Goal: Information Seeking & Learning: Learn about a topic

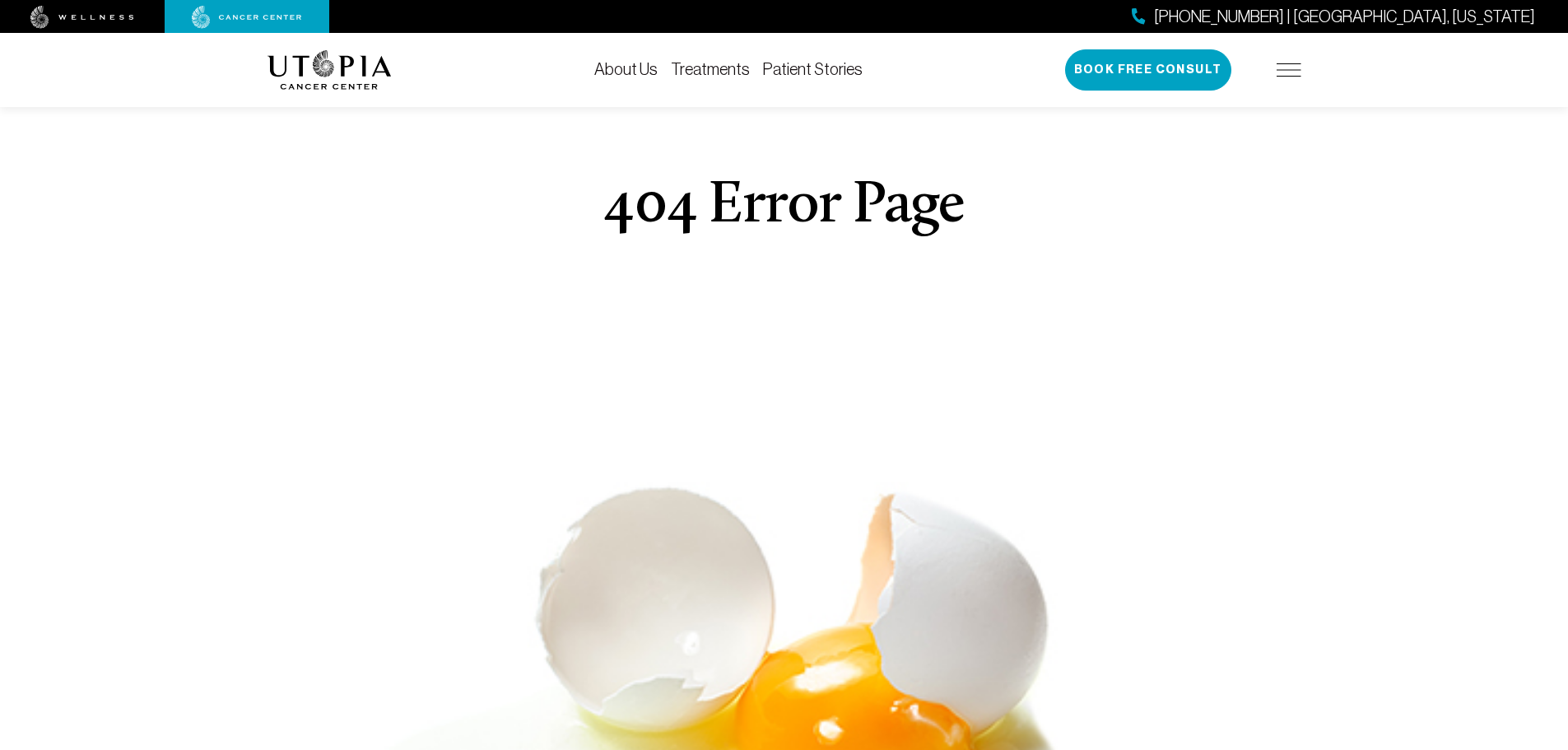
click at [702, 69] on link "Treatments" at bounding box center [710, 68] width 79 height 18
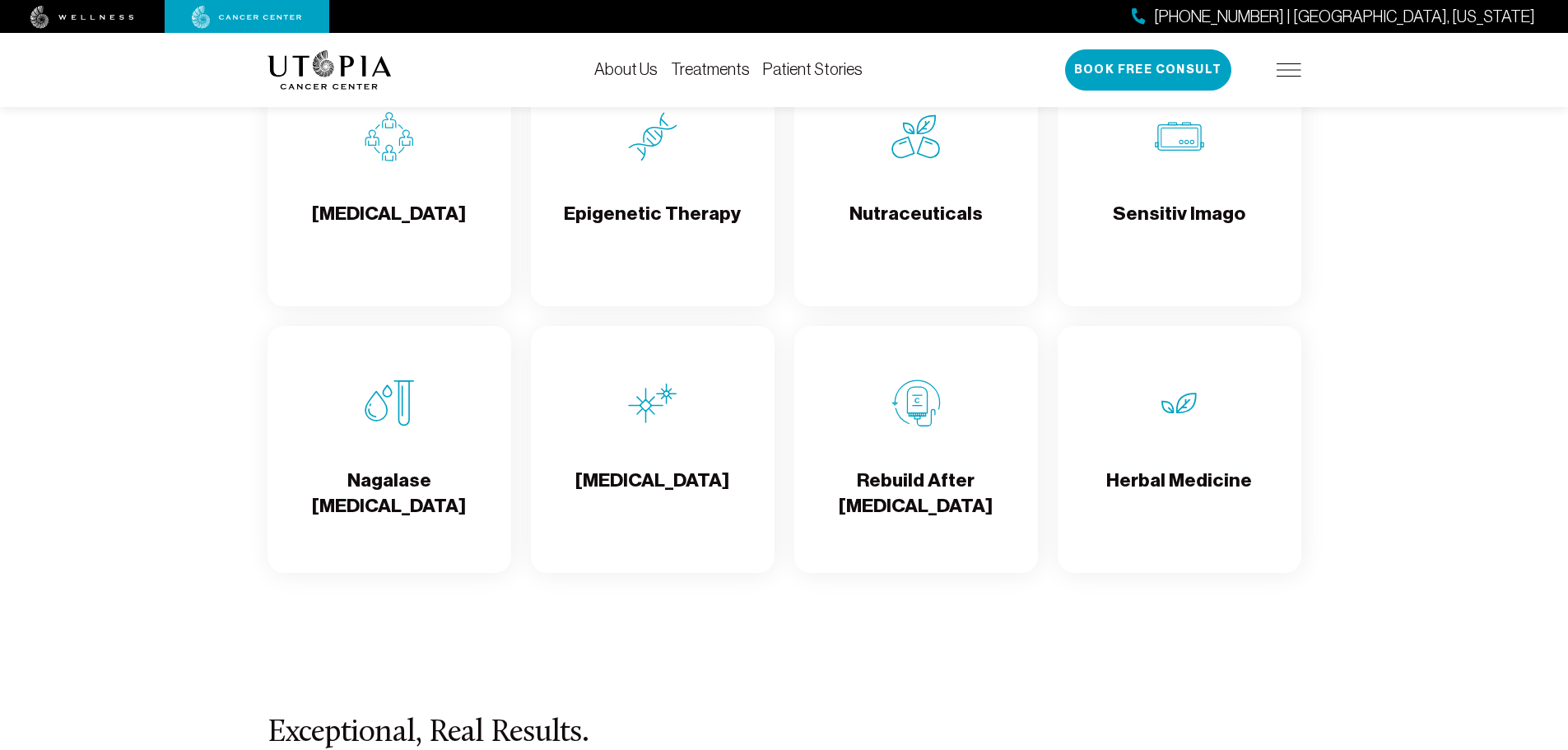
scroll to position [2962, 0]
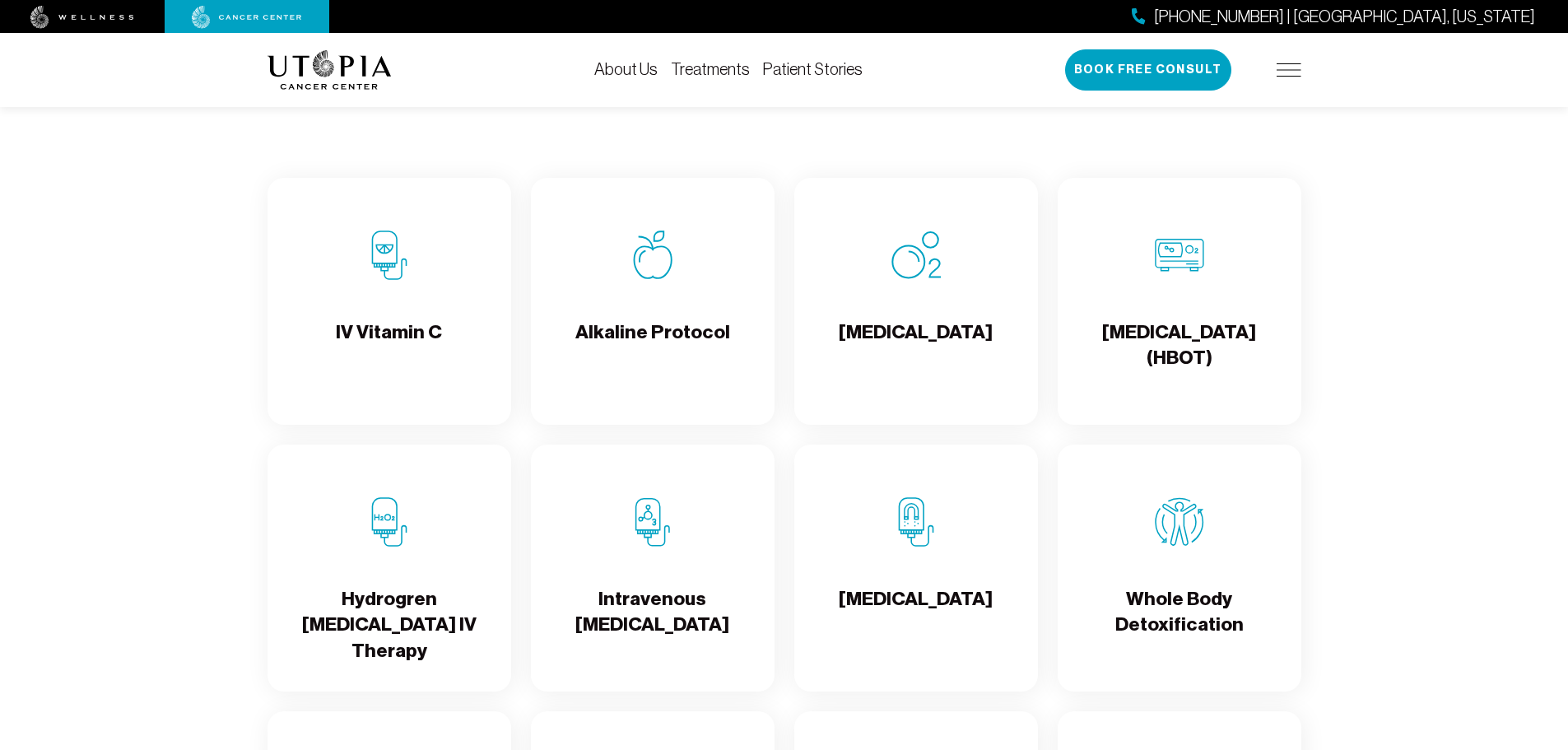
click at [401, 323] on h4 "IV Vitamin C" at bounding box center [389, 346] width 106 height 53
